Goal: Task Accomplishment & Management: Manage account settings

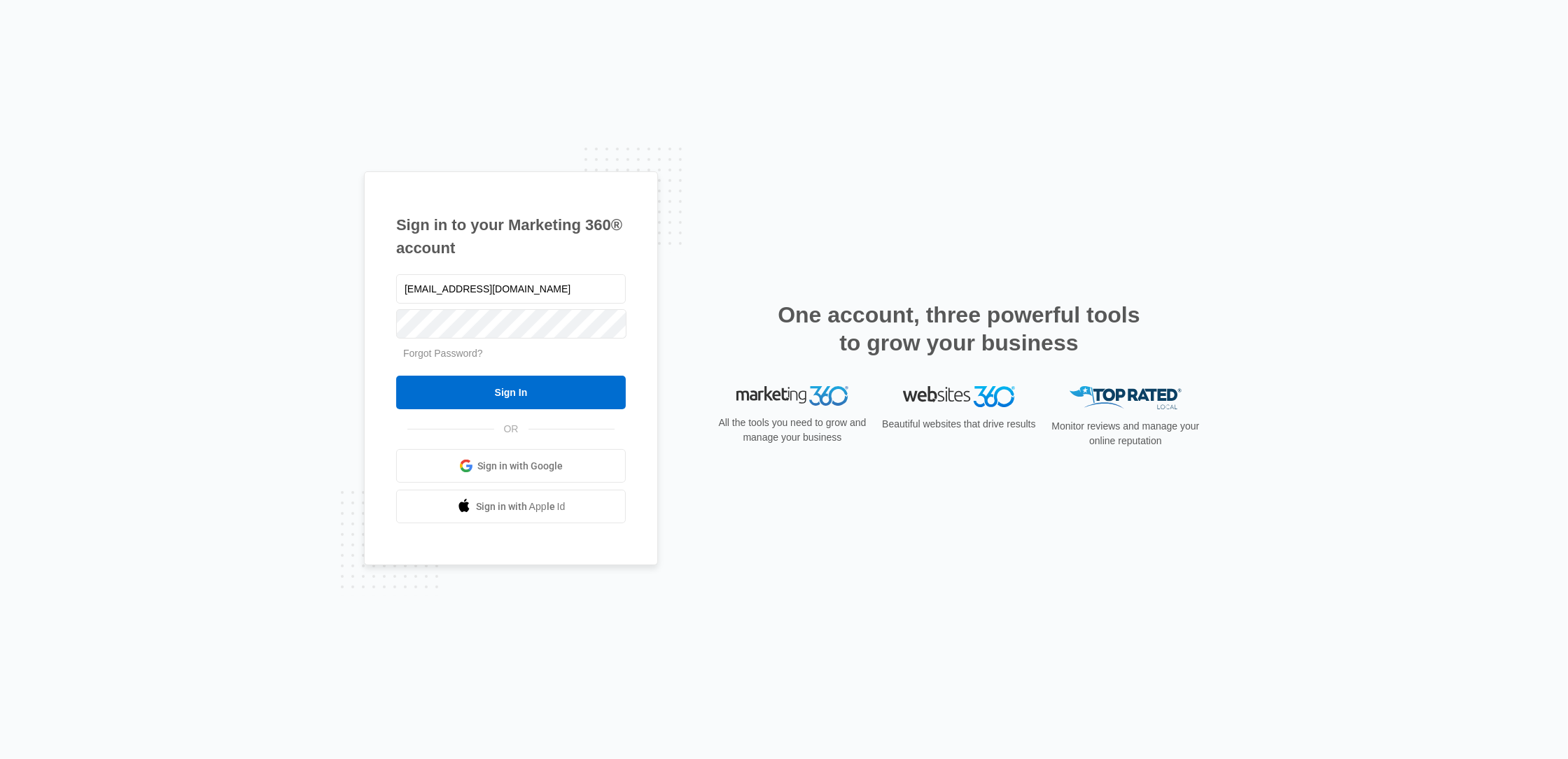
type input "[EMAIL_ADDRESS][DOMAIN_NAME]"
click at [481, 386] on input "Sign In" at bounding box center [510, 392] width 230 height 33
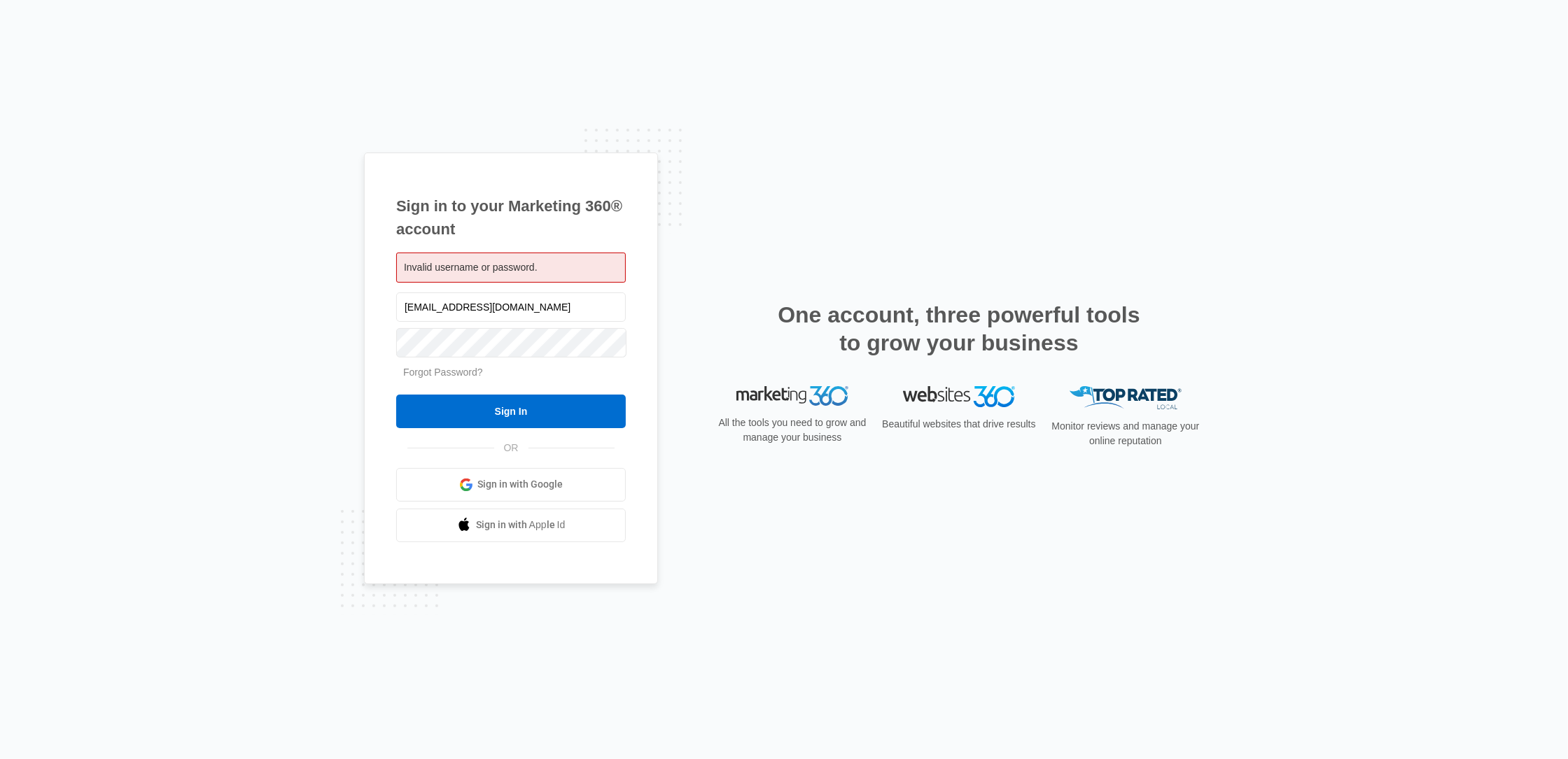
click at [464, 372] on link "Forgot Password?" at bounding box center [443, 372] width 80 height 11
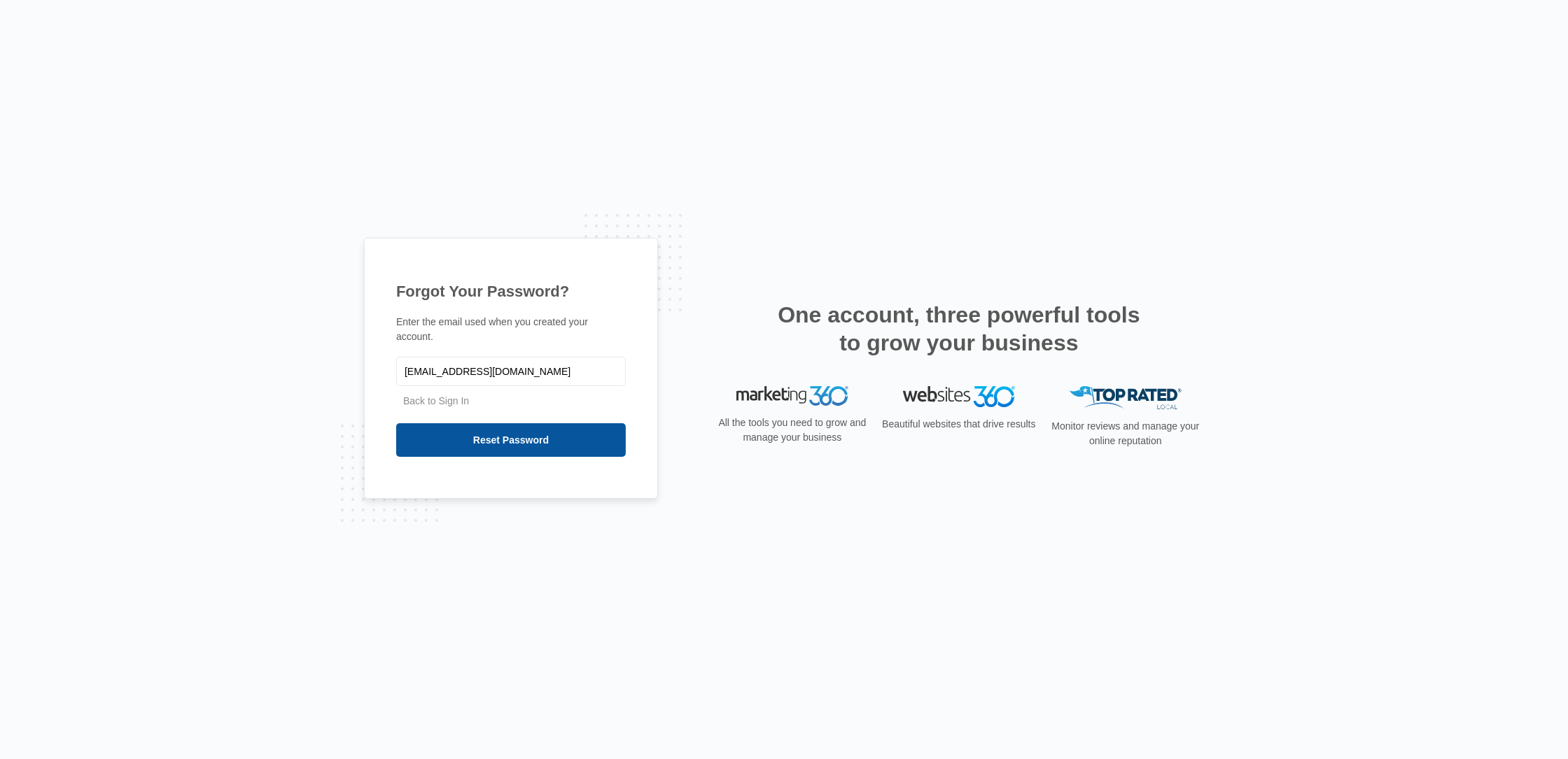
type input "enviromaxxpest@gmail.com"
click at [538, 434] on input "Reset Password" at bounding box center [510, 439] width 230 height 33
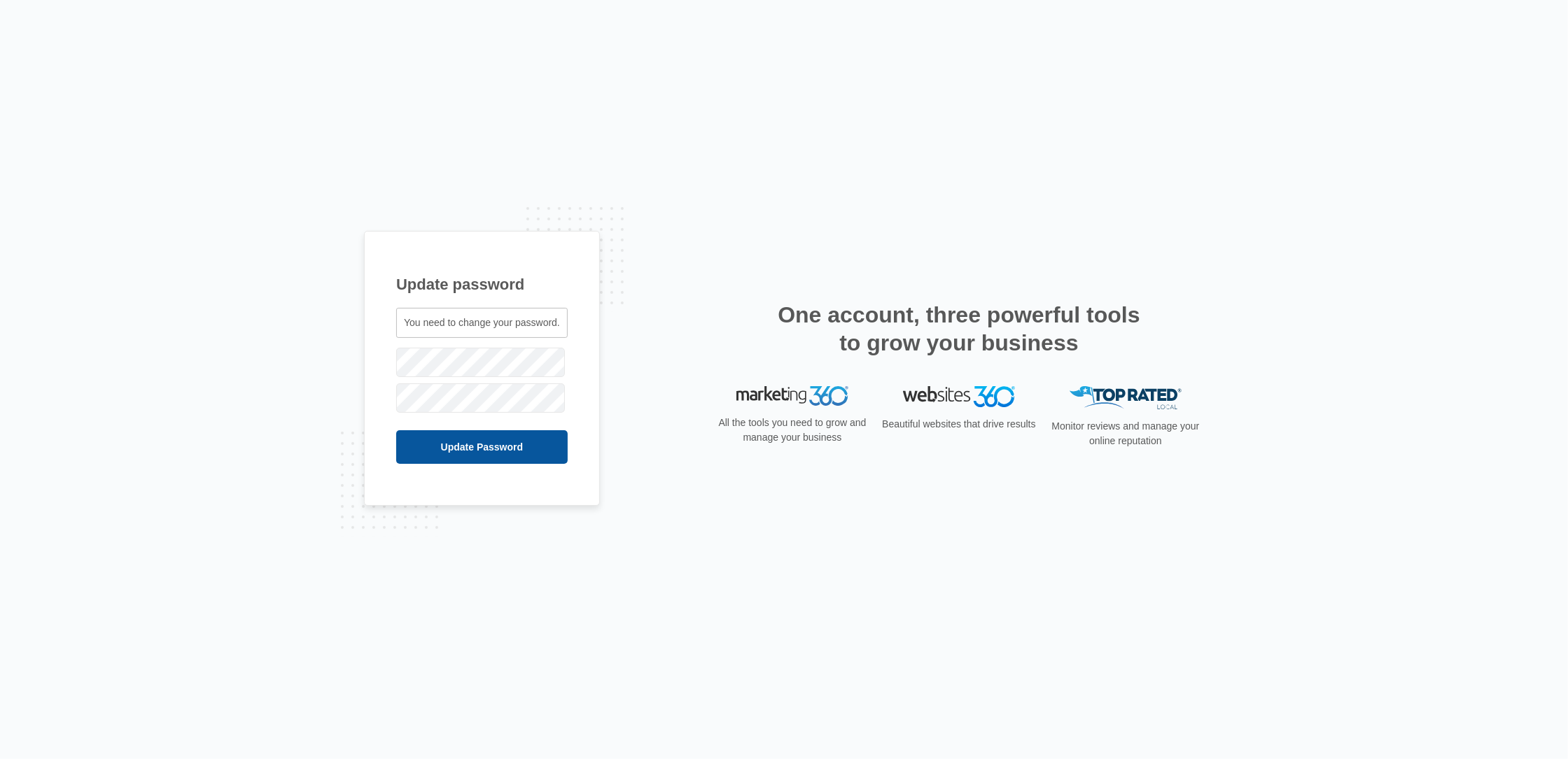
click at [484, 450] on input "Update Password" at bounding box center [482, 446] width 171 height 33
